Goal: Information Seeking & Learning: Learn about a topic

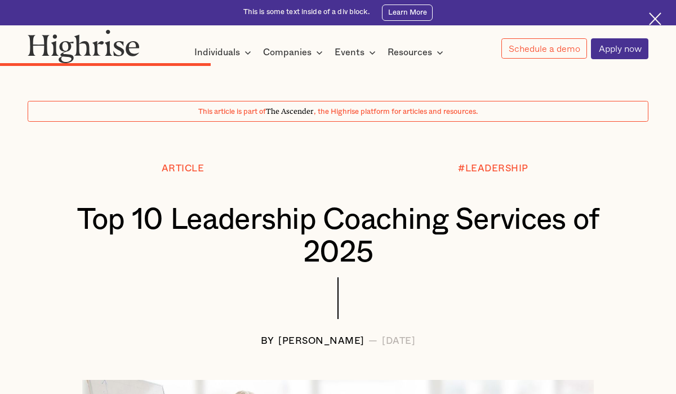
scroll to position [3263, 0]
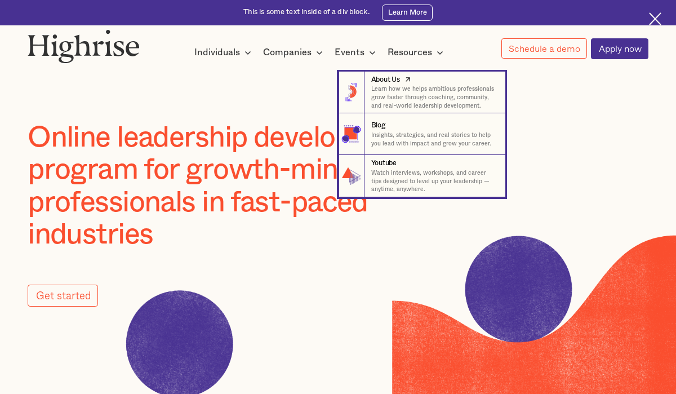
click at [405, 90] on p "Learn how we helps ambitious professionals grow faster through coaching, commun…" at bounding box center [434, 97] width 126 height 25
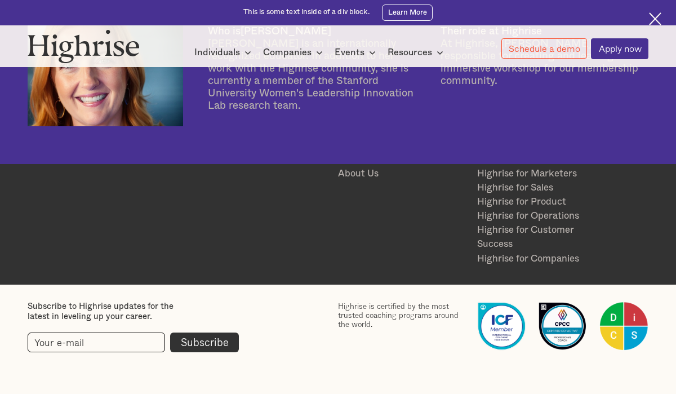
scroll to position [2234, 0]
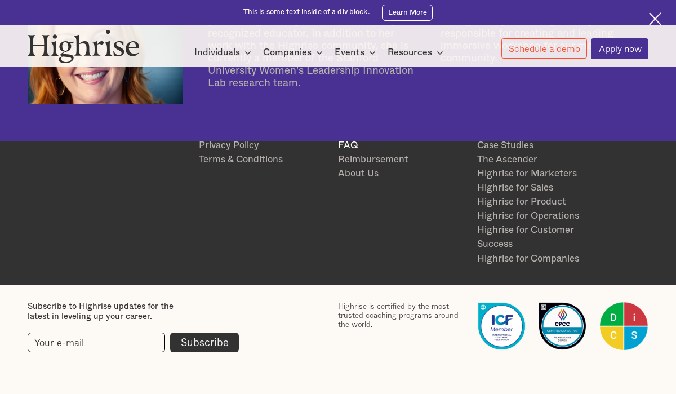
click at [345, 145] on link "FAQ" at bounding box center [402, 146] width 128 height 14
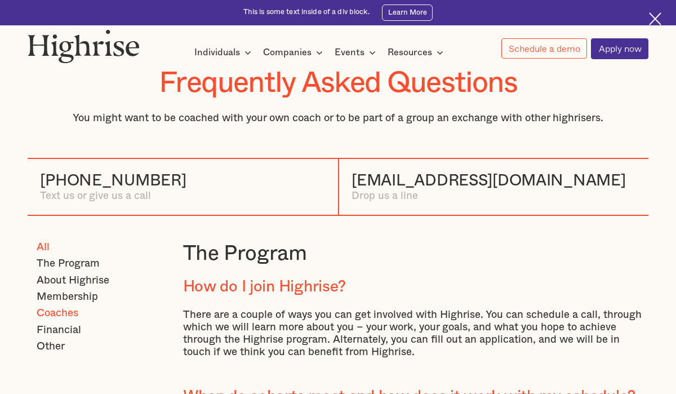
click at [50, 316] on span "Coaches" at bounding box center [58, 313] width 42 height 12
click at [44, 314] on input "Coaches" at bounding box center [40, 310] width 7 height 7
radio input "true"
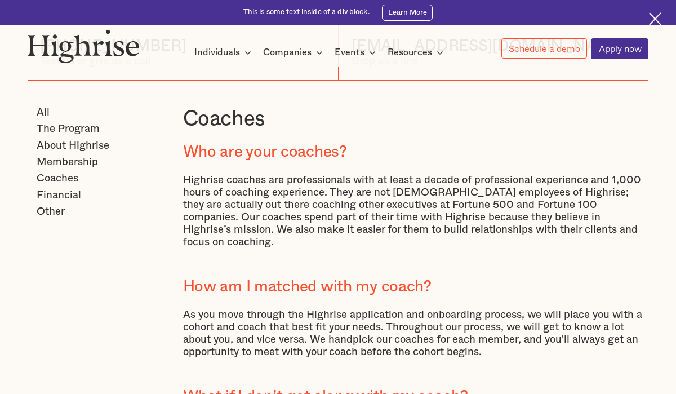
scroll to position [135, 0]
click at [84, 163] on span "Membership" at bounding box center [67, 161] width 61 height 12
click at [44, 163] on input "Membership" at bounding box center [40, 158] width 7 height 7
radio input "true"
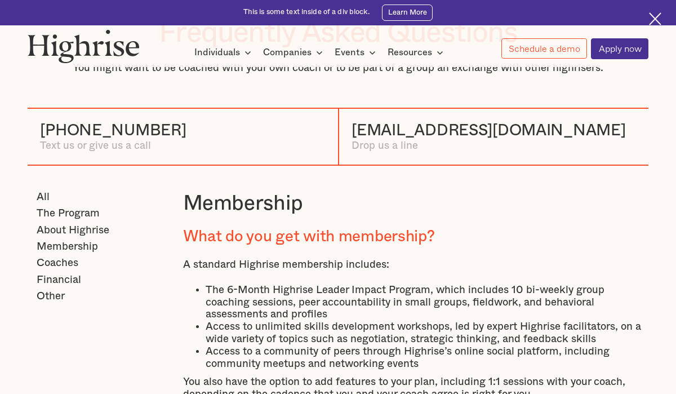
scroll to position [43, 0]
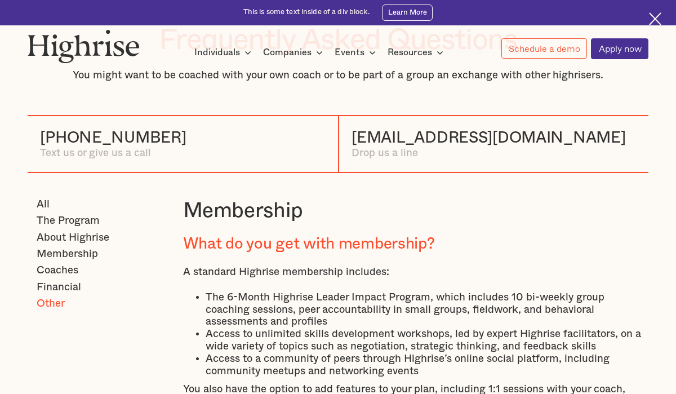
click at [54, 307] on span "Other" at bounding box center [51, 303] width 28 height 12
click at [44, 305] on input "Other" at bounding box center [40, 300] width 7 height 7
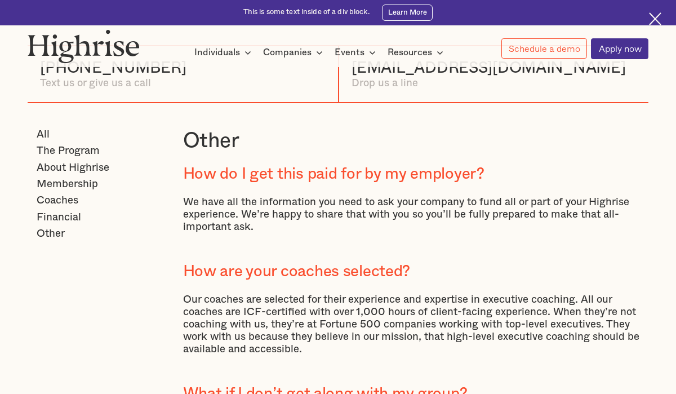
scroll to position [101, 0]
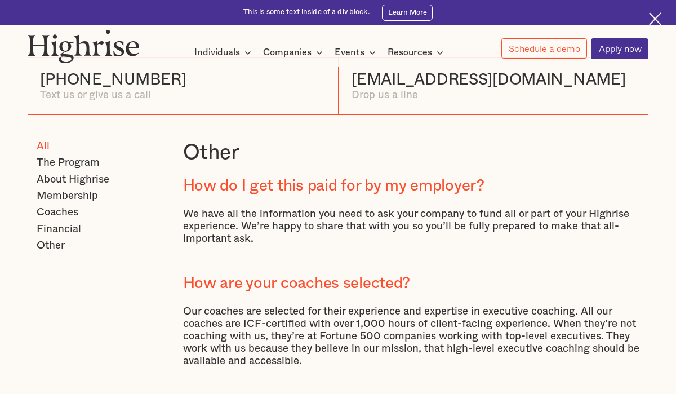
click at [48, 148] on span "All" at bounding box center [43, 146] width 13 height 12
radio input "false"
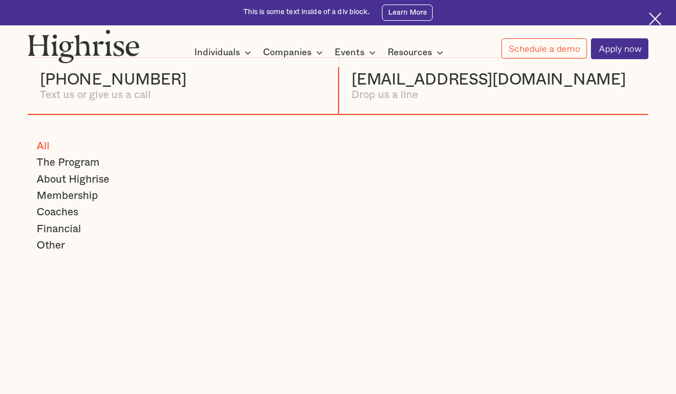
click at [44, 148] on input "All" at bounding box center [40, 143] width 7 height 7
radio input "true"
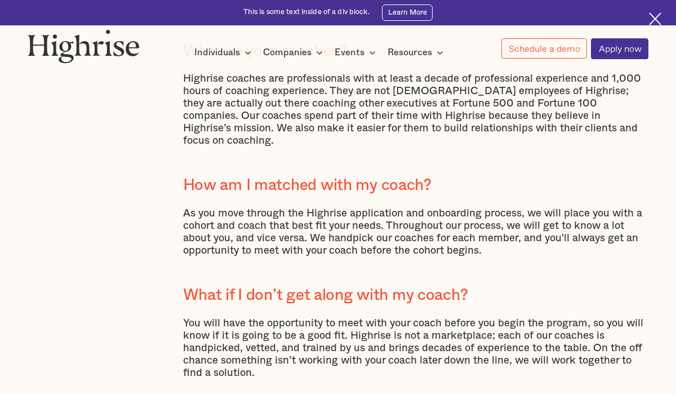
scroll to position [2053, 0]
